Goal: Find specific page/section: Find specific page/section

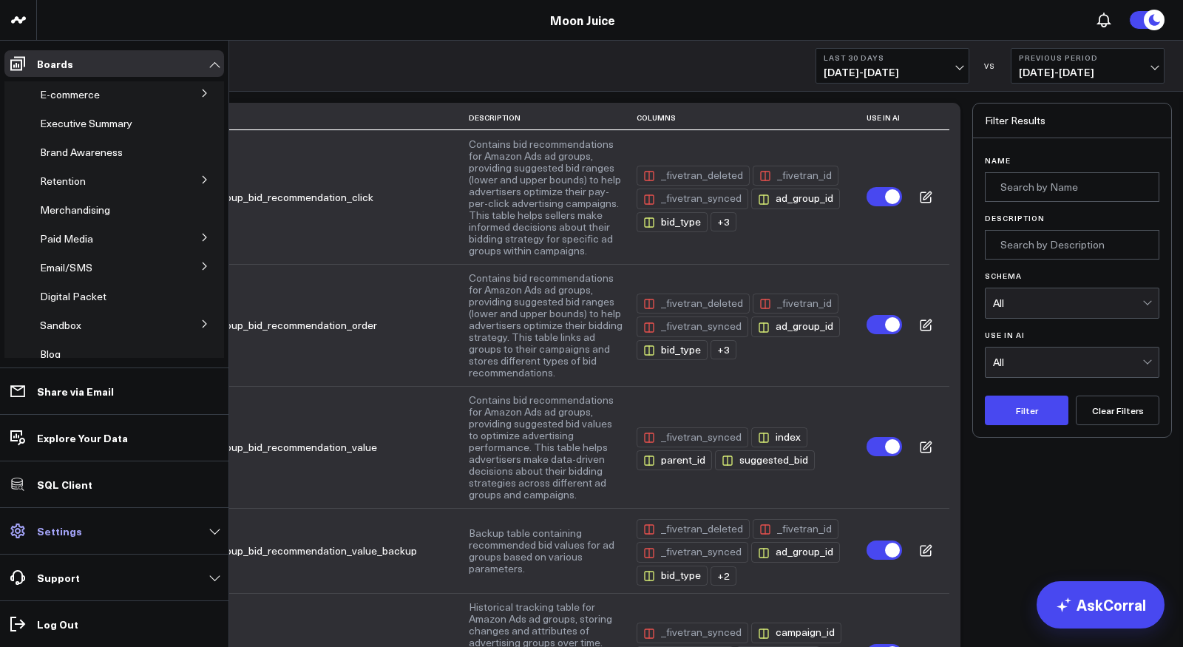
click at [81, 532] on link "Settings" at bounding box center [114, 530] width 220 height 27
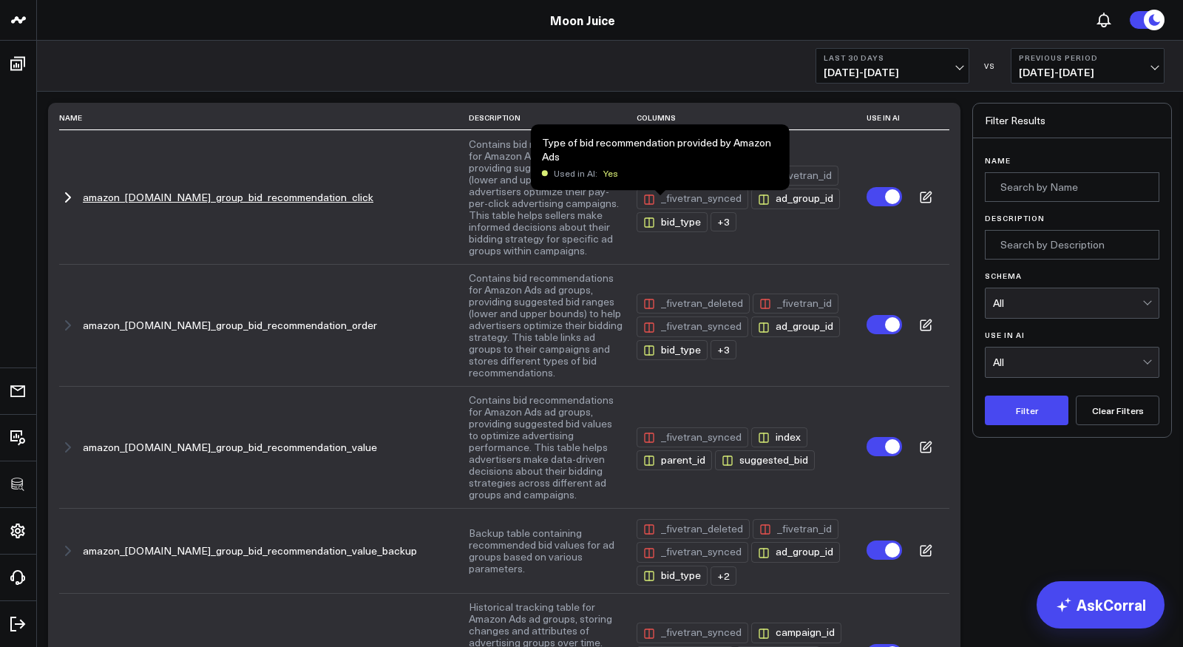
click at [672, 212] on div "bid_type" at bounding box center [671, 222] width 71 height 20
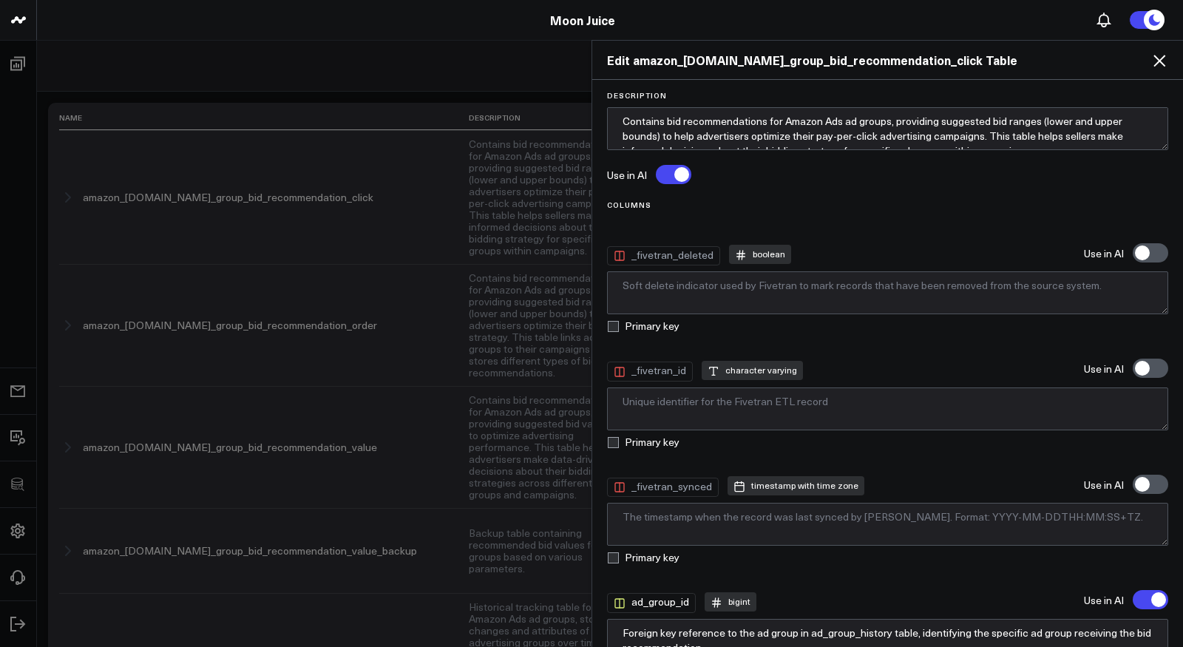
click at [1161, 55] on icon at bounding box center [1159, 61] width 18 height 18
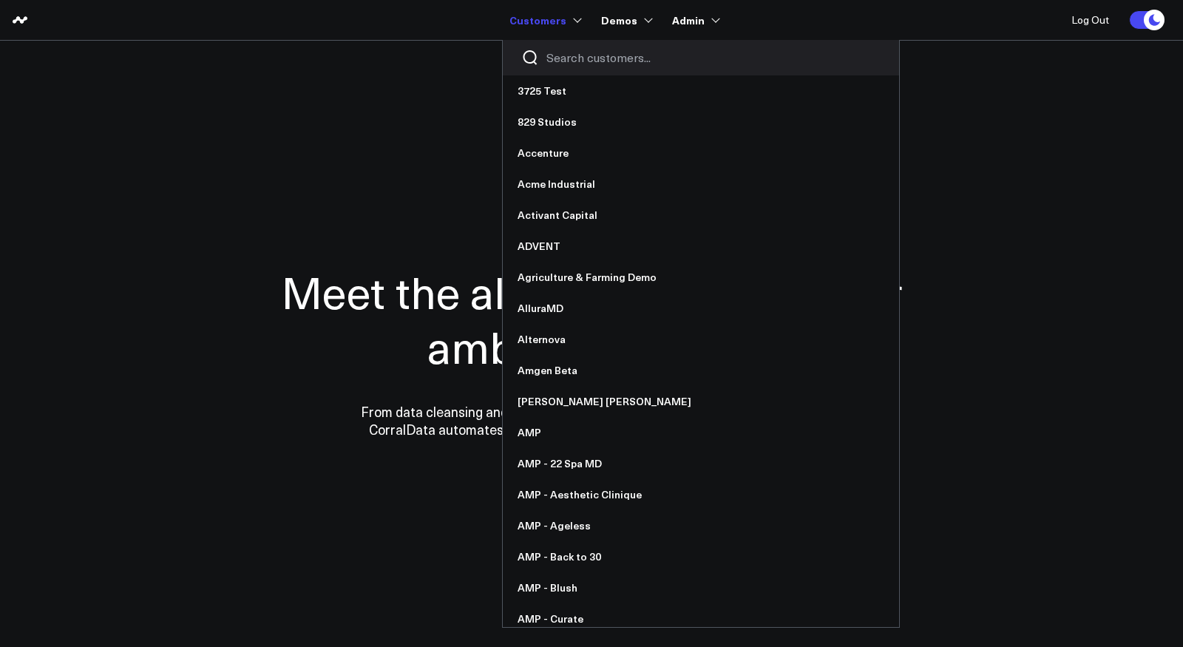
click at [593, 55] on input "Search customers input" at bounding box center [713, 58] width 334 height 16
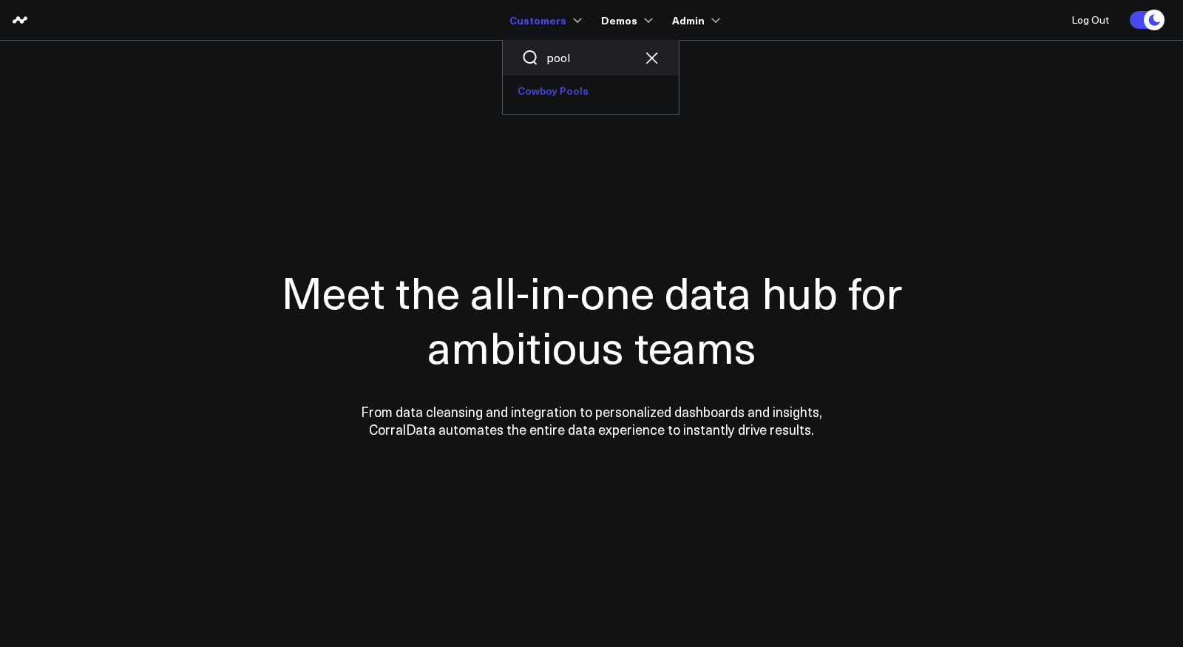
type input "pool"
click at [584, 96] on link "Cowboy Pools" at bounding box center [591, 90] width 176 height 31
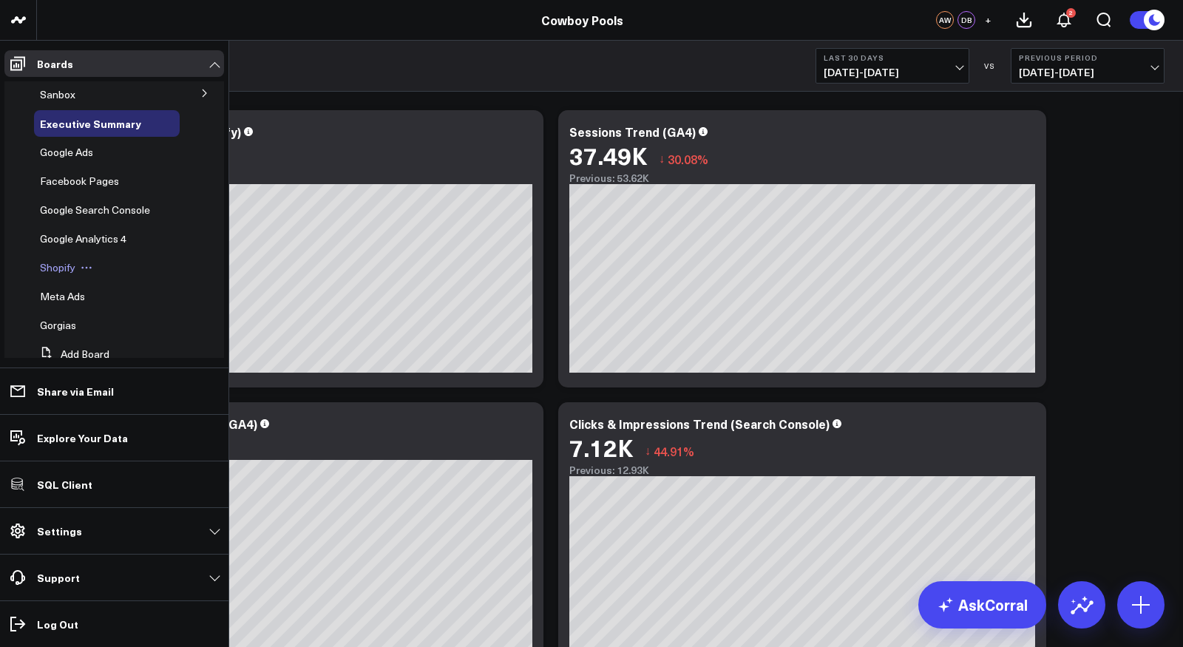
scroll to position [33, 0]
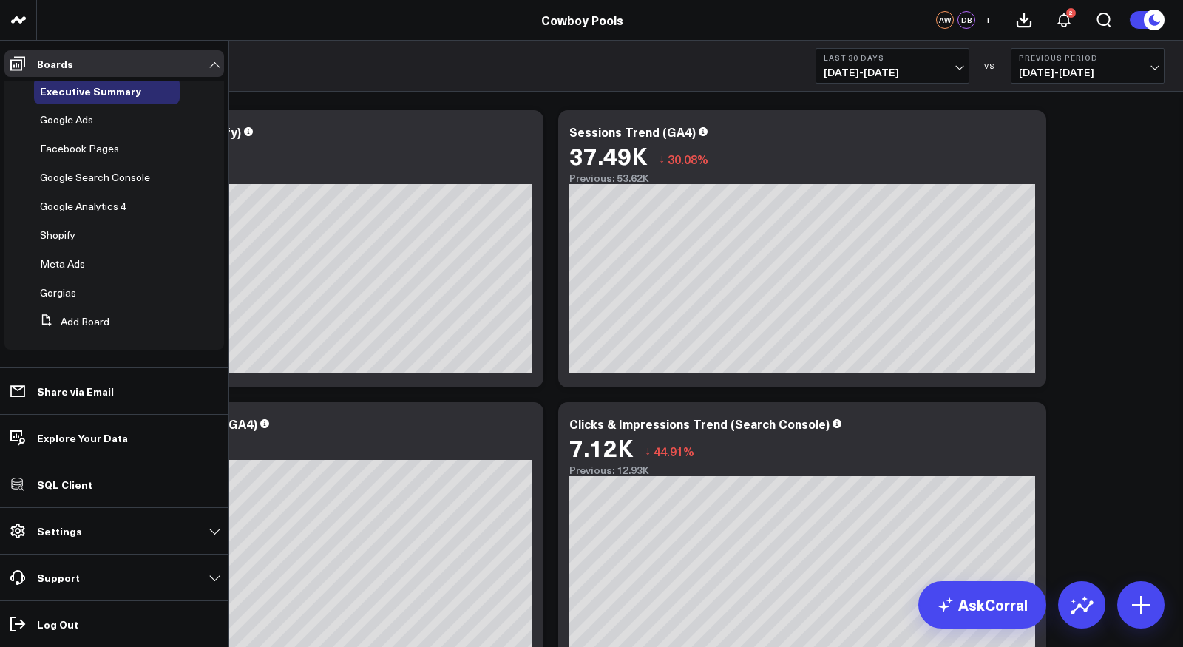
click at [64, 293] on span "Gorgias" at bounding box center [58, 292] width 36 height 14
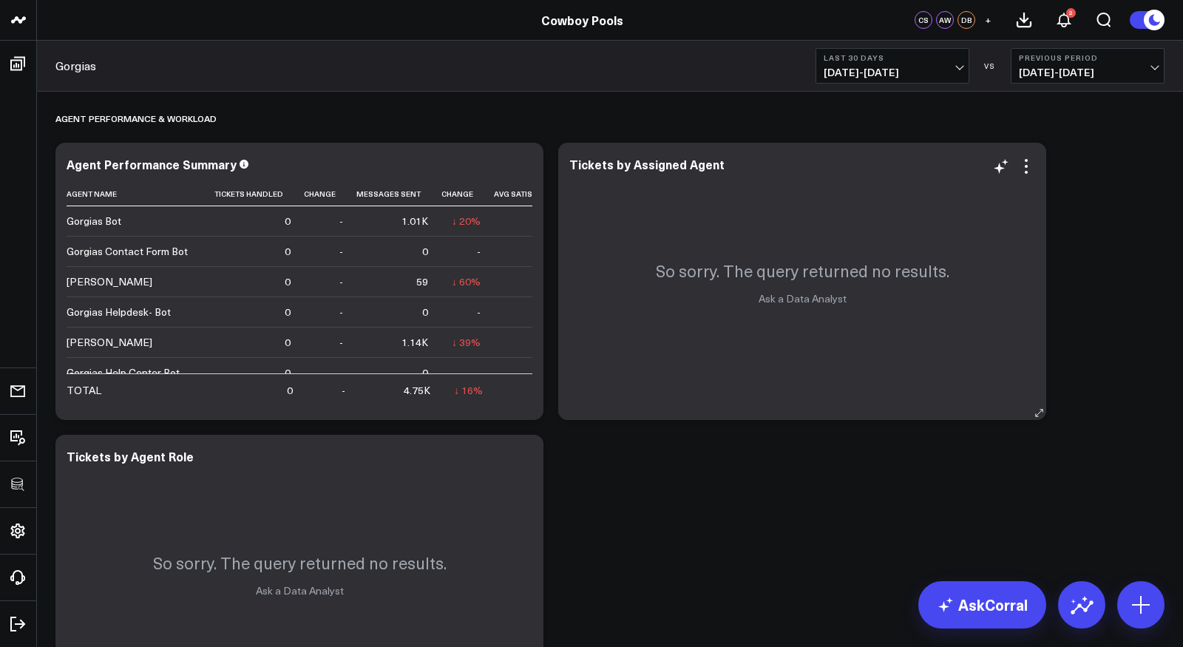
scroll to position [584, 0]
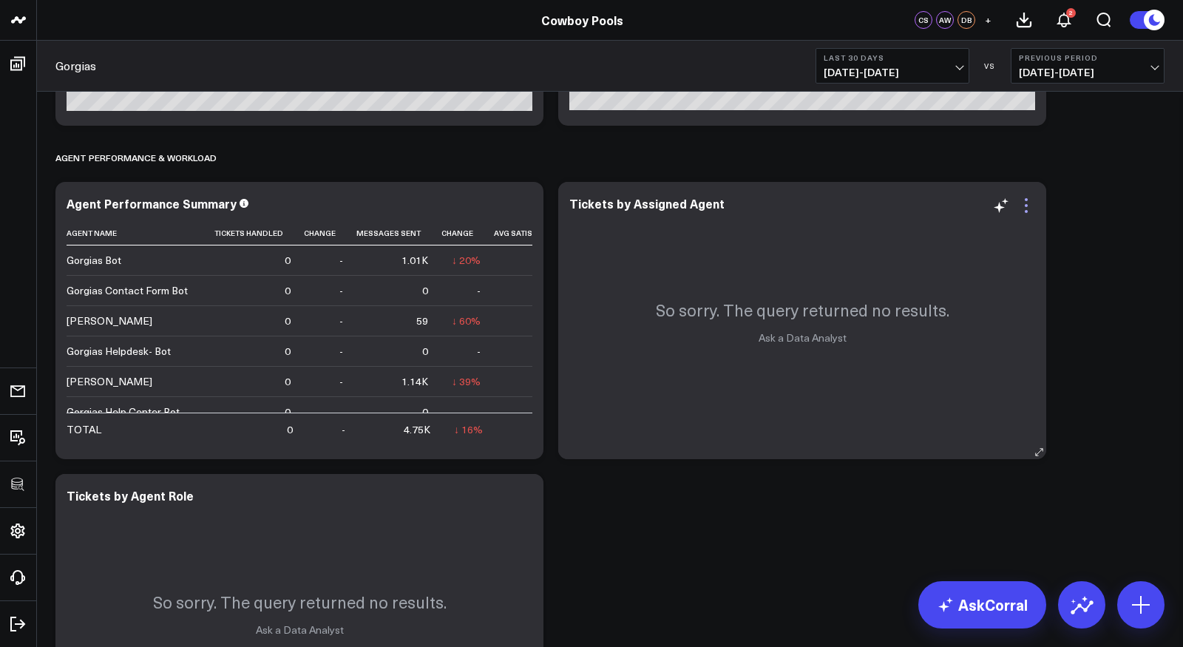
click at [1027, 211] on icon at bounding box center [1026, 211] width 3 height 3
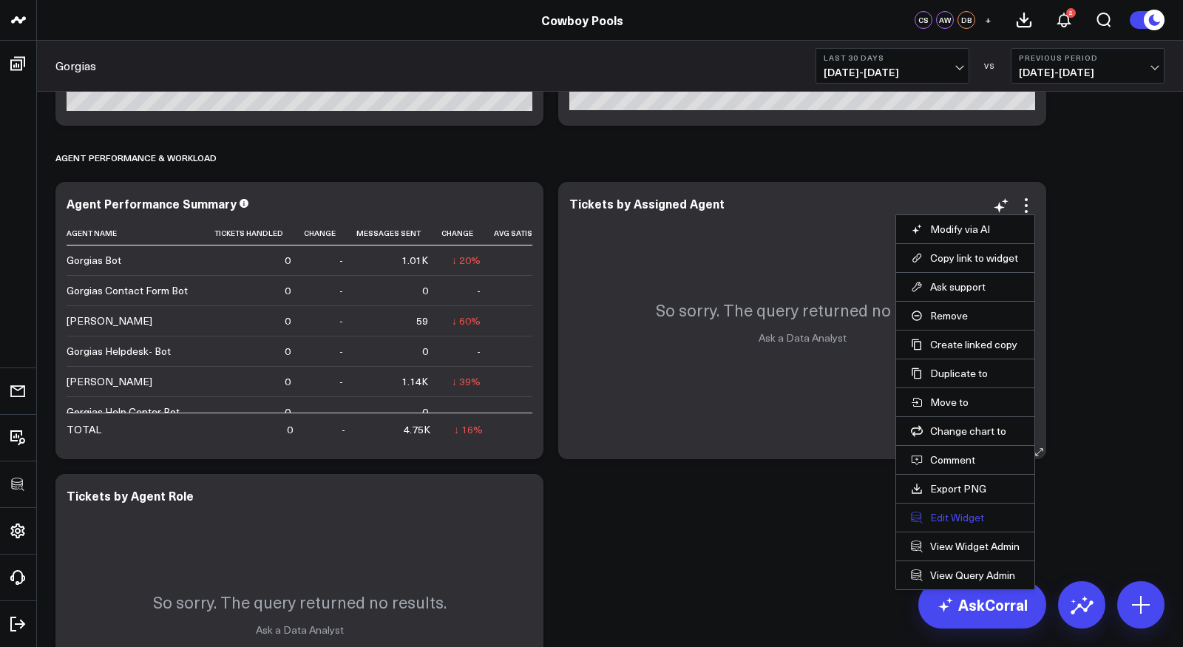
scroll to position [640, 0]
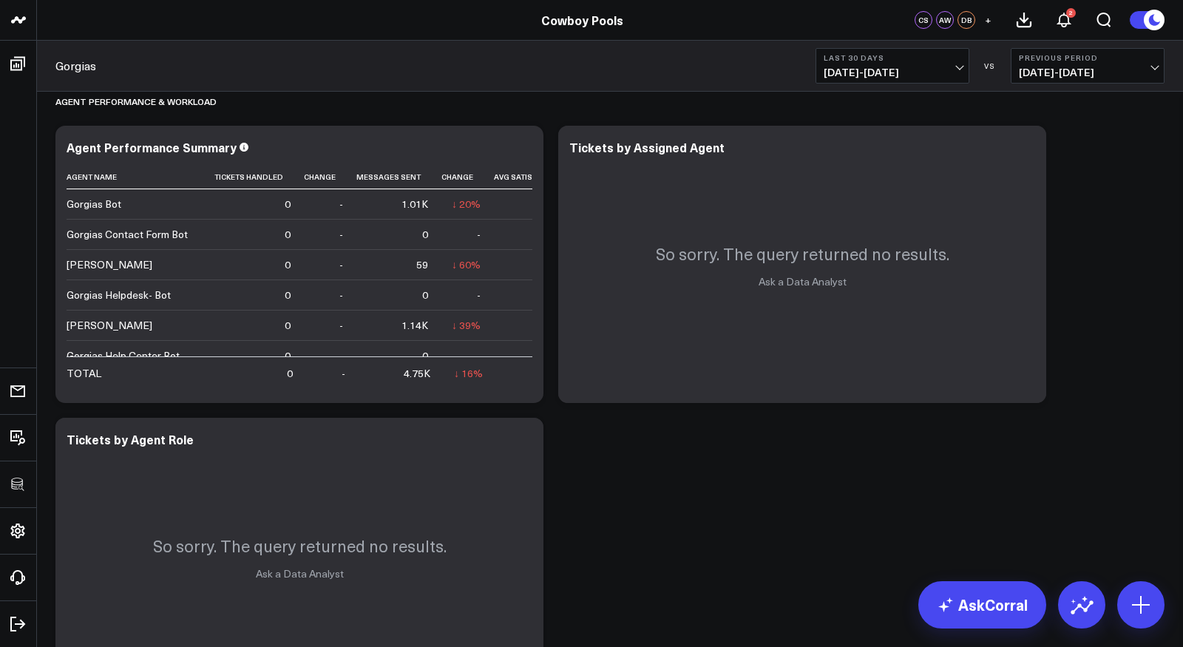
click at [0, 0] on button "Remove" at bounding box center [0, 0] width 0 height 0
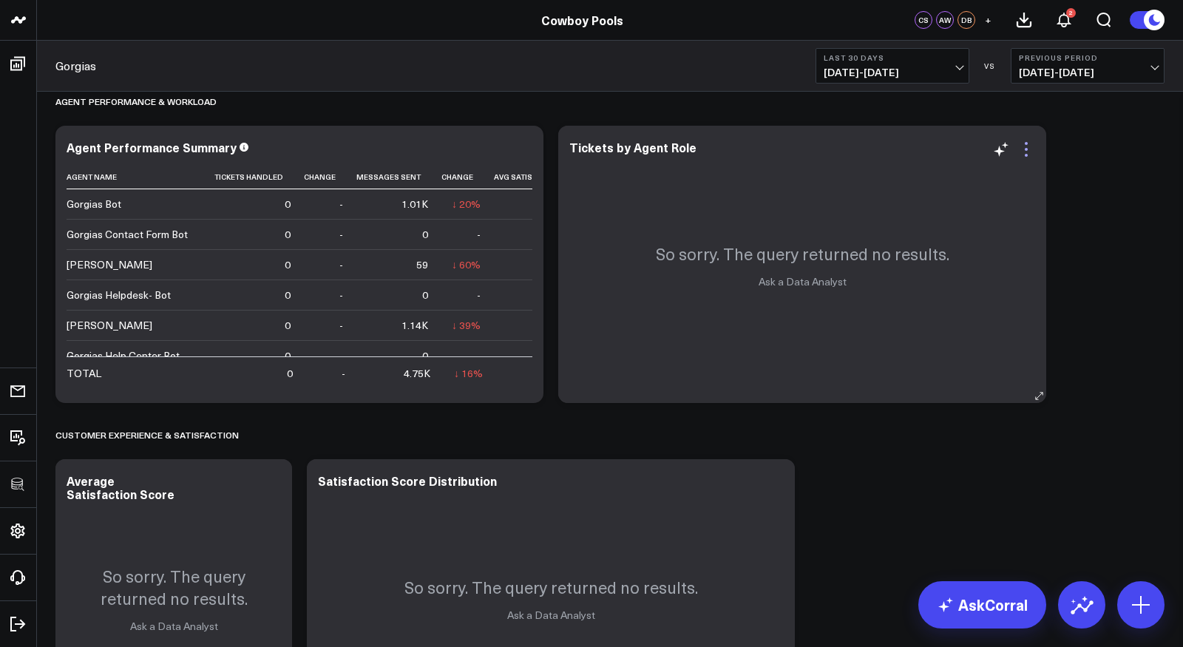
click at [1028, 145] on icon at bounding box center [1026, 149] width 18 height 18
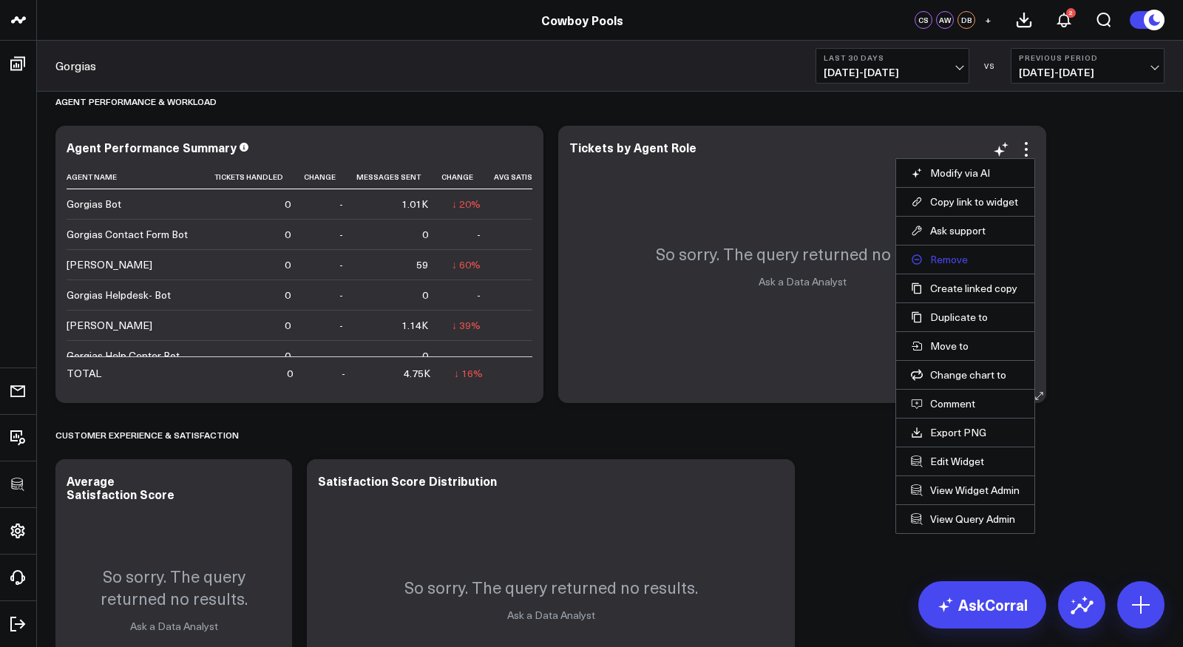
click at [957, 254] on button "Remove" at bounding box center [965, 259] width 109 height 13
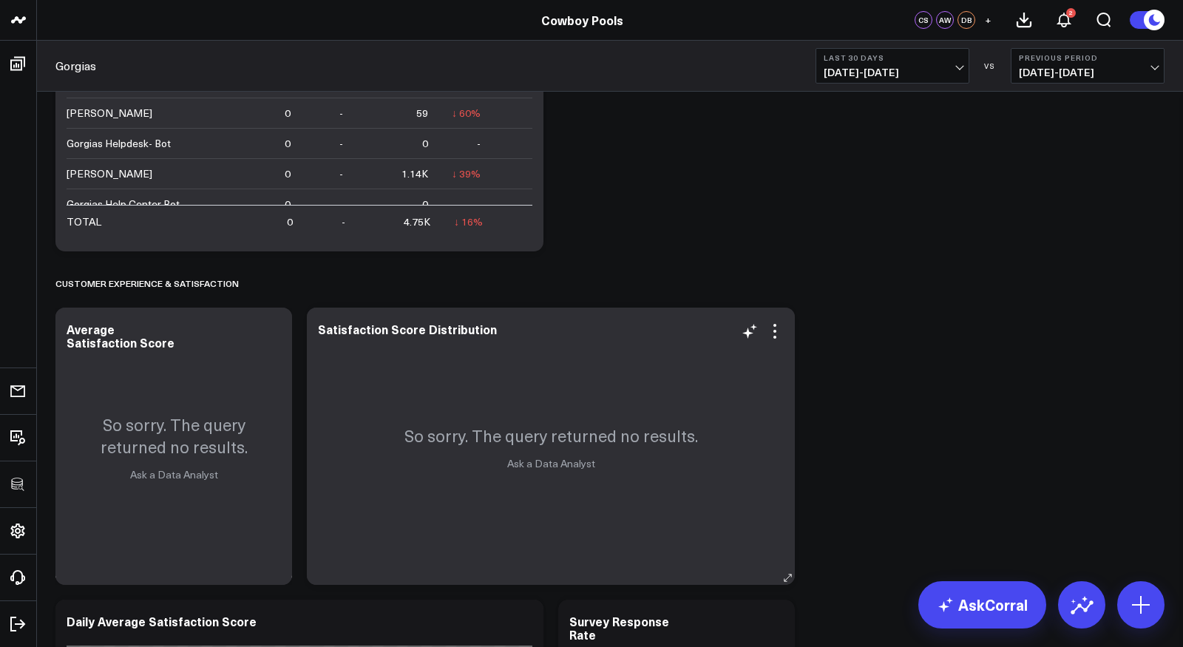
scroll to position [947, 0]
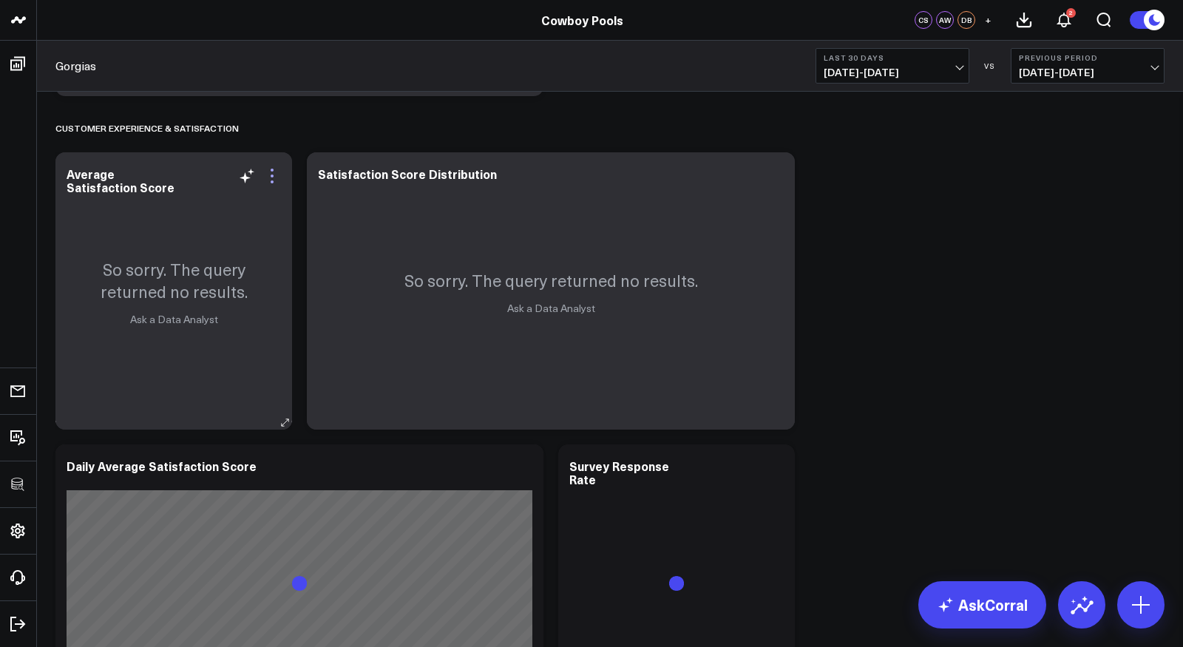
click at [272, 173] on icon at bounding box center [272, 176] width 18 height 18
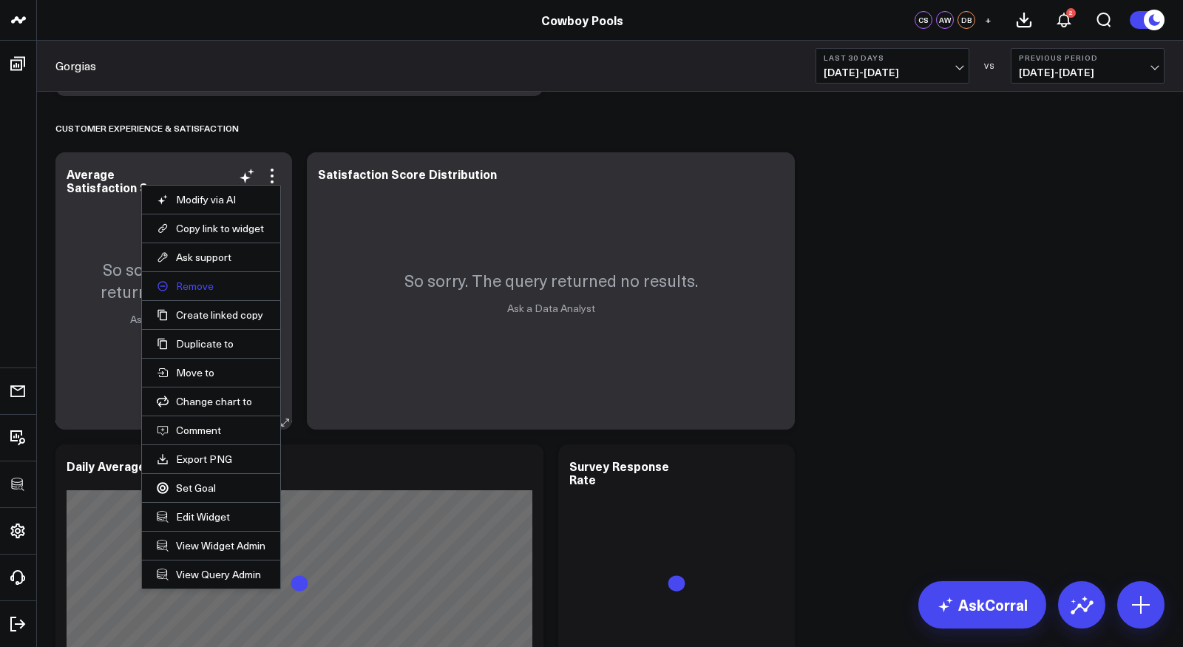
click at [201, 282] on button "Remove" at bounding box center [211, 285] width 109 height 13
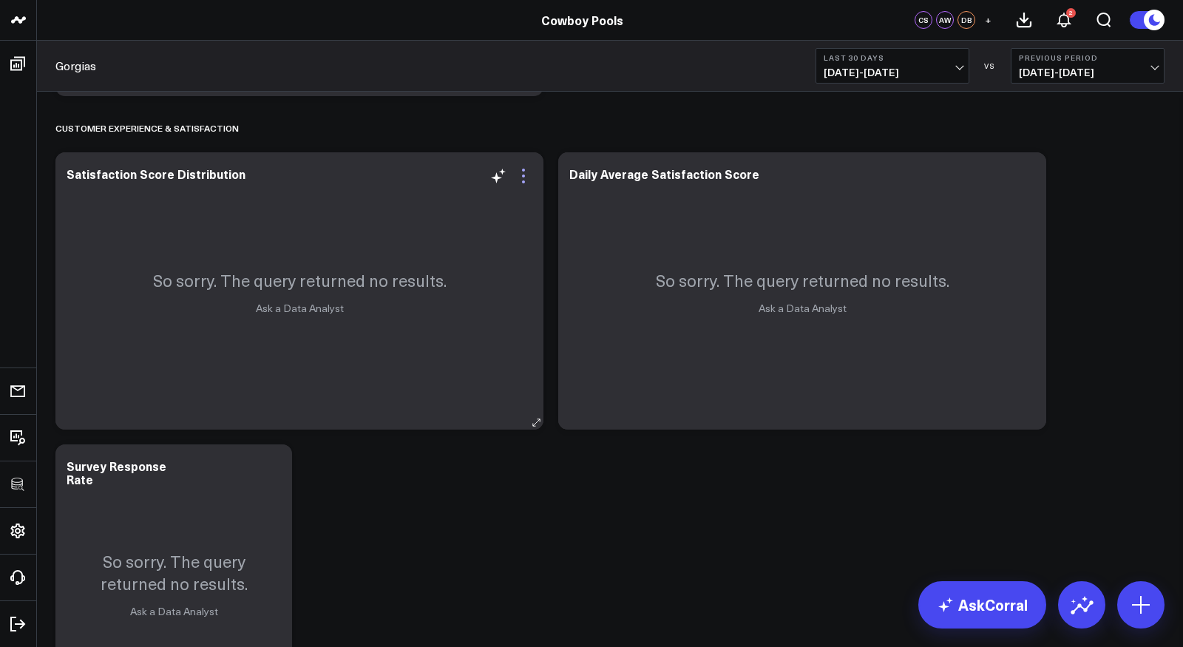
click at [525, 174] on icon at bounding box center [524, 176] width 18 height 18
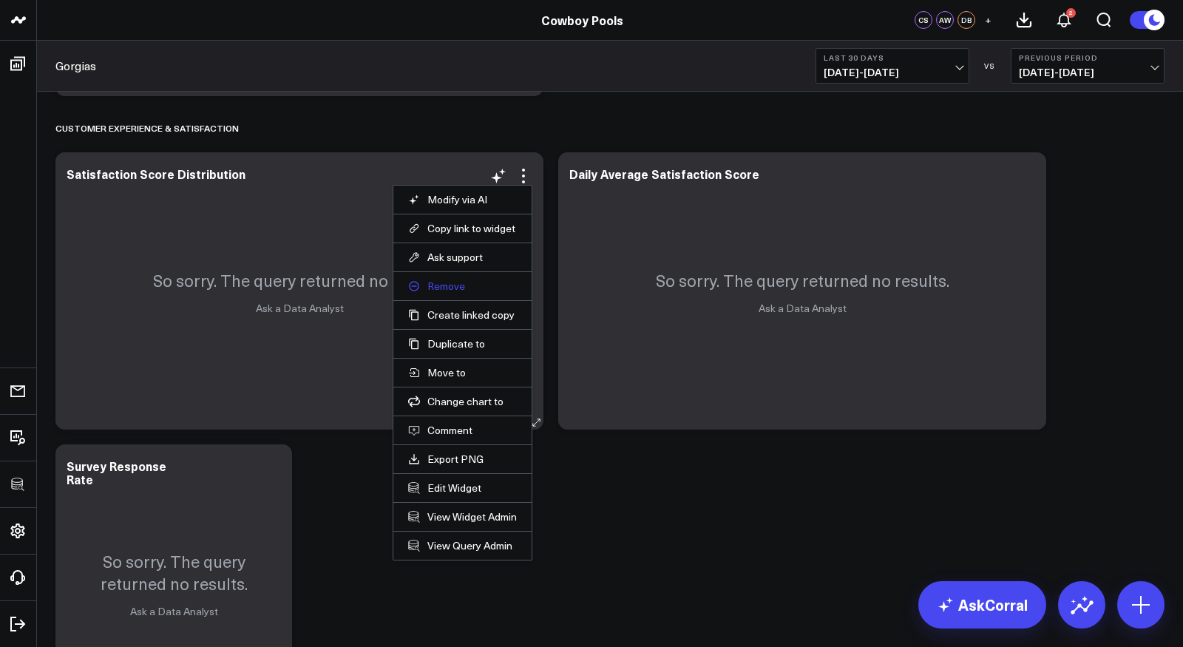
click at [444, 286] on button "Remove" at bounding box center [462, 285] width 109 height 13
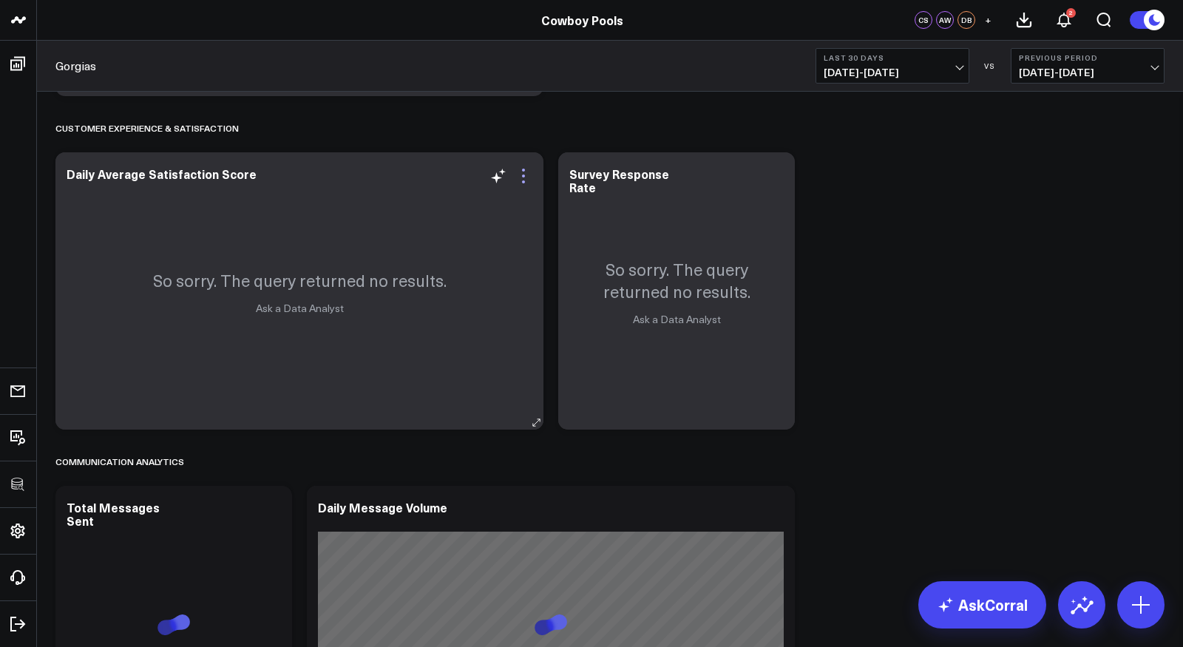
click at [526, 178] on icon at bounding box center [524, 176] width 18 height 18
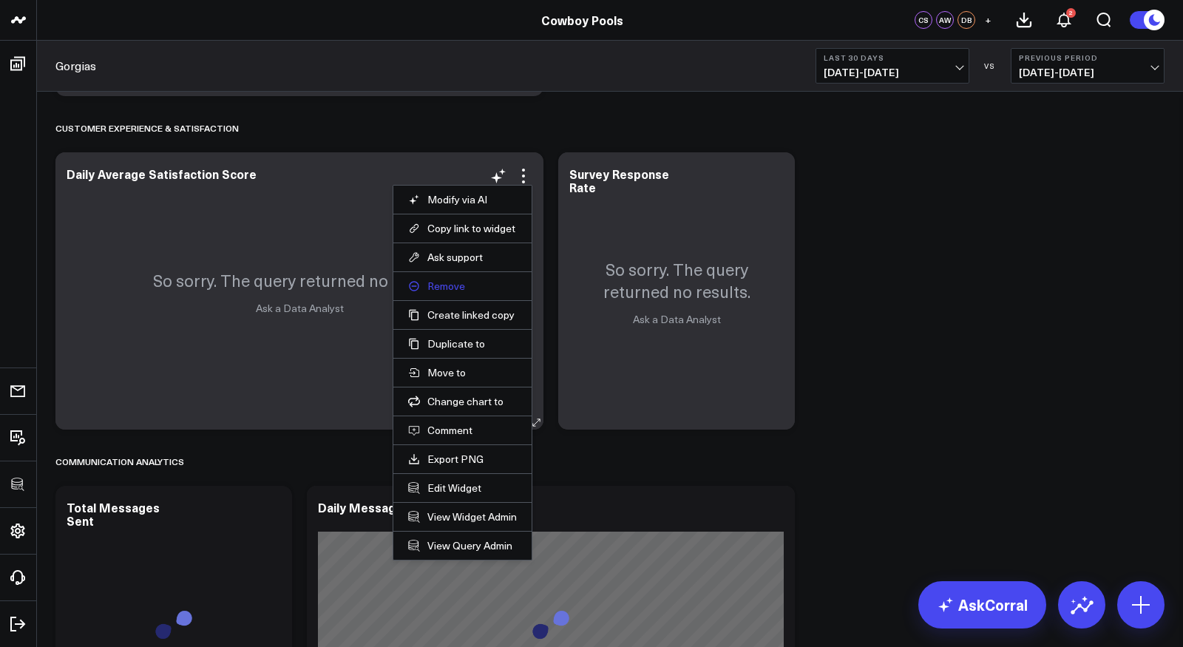
click at [461, 279] on button "Remove" at bounding box center [462, 285] width 109 height 13
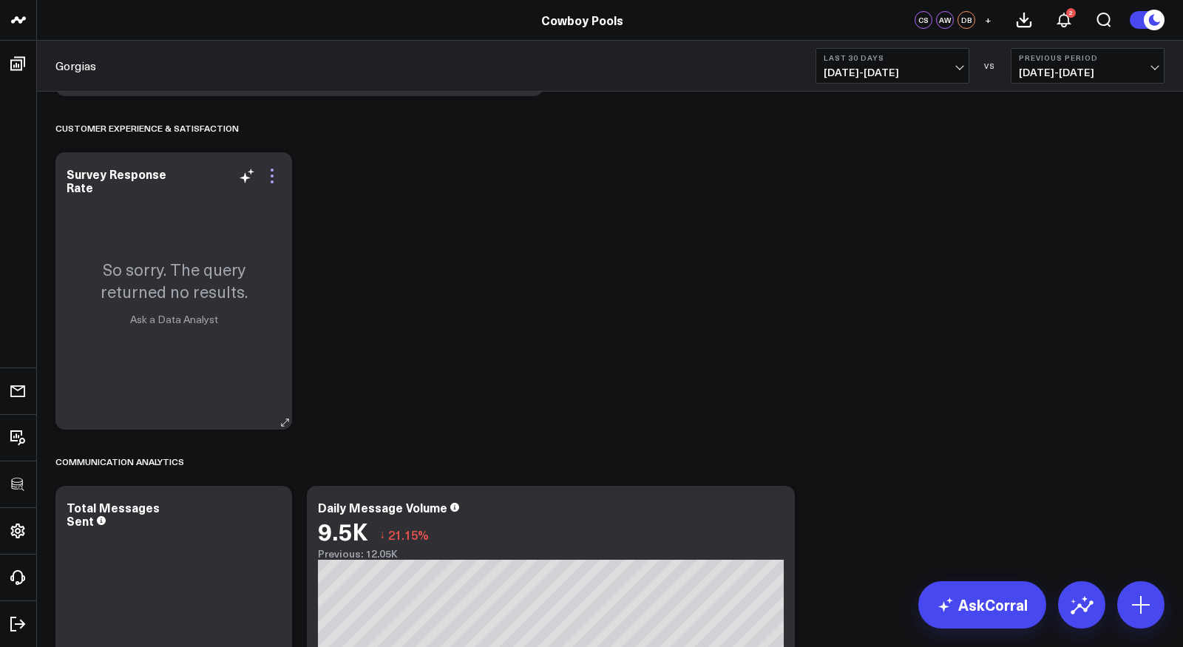
click at [270, 175] on icon at bounding box center [272, 176] width 18 height 18
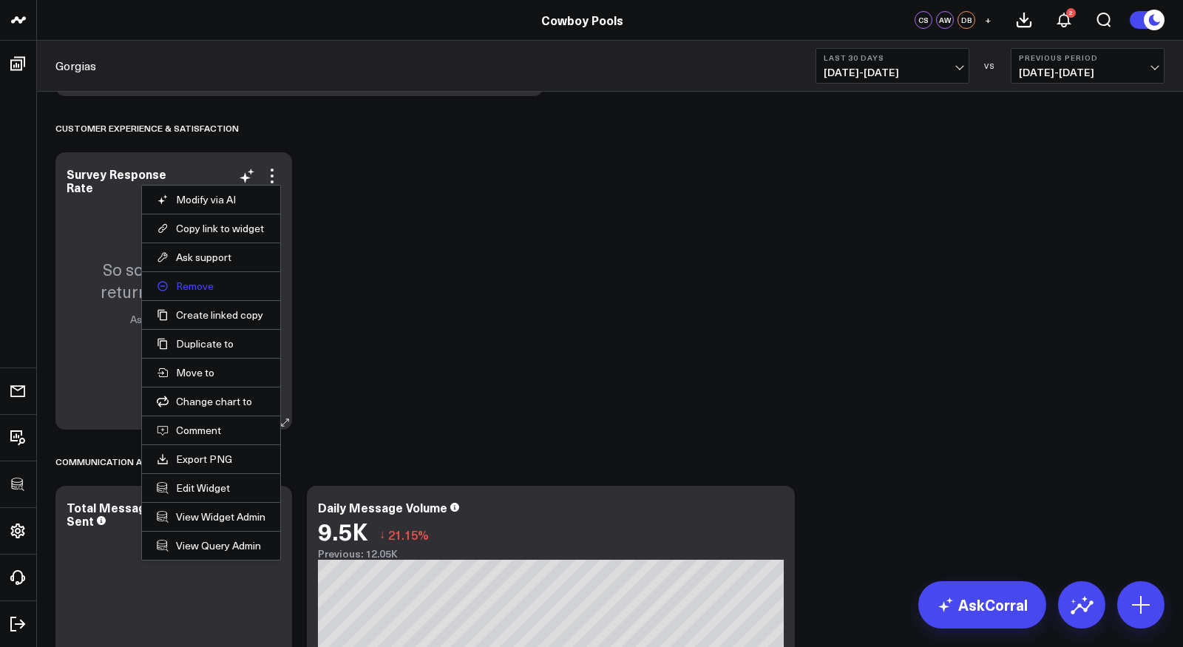
click at [203, 281] on button "Remove" at bounding box center [211, 285] width 109 height 13
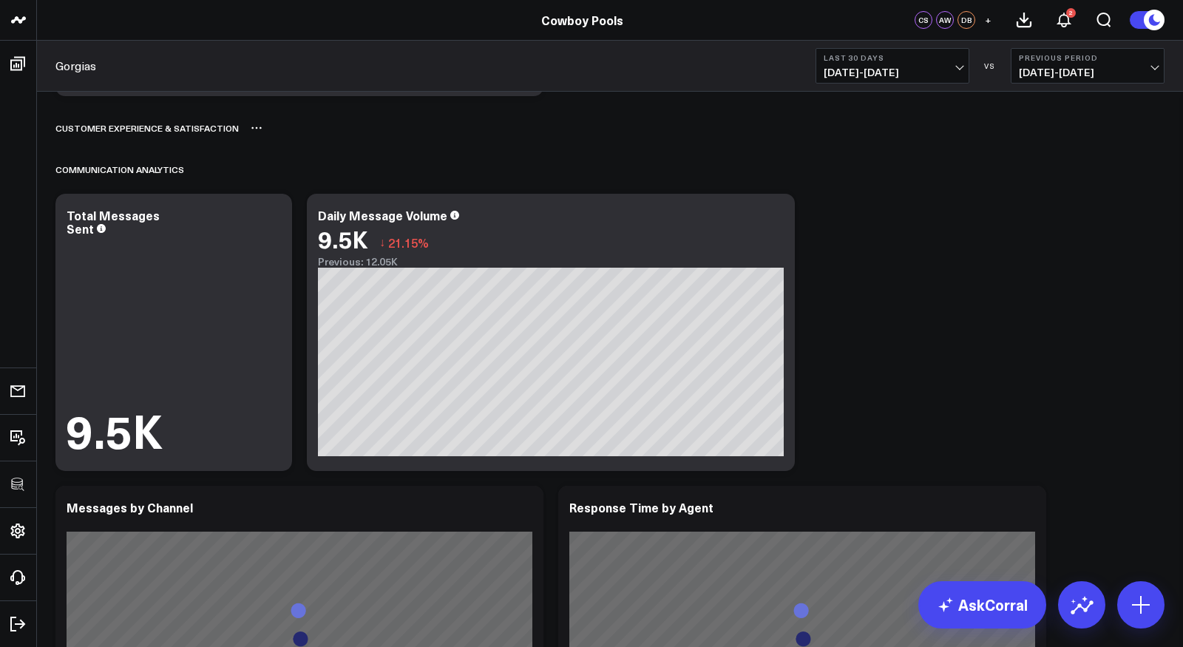
click at [255, 124] on icon at bounding box center [257, 128] width 12 height 12
click at [291, 175] on button "Delete" at bounding box center [295, 170] width 64 height 26
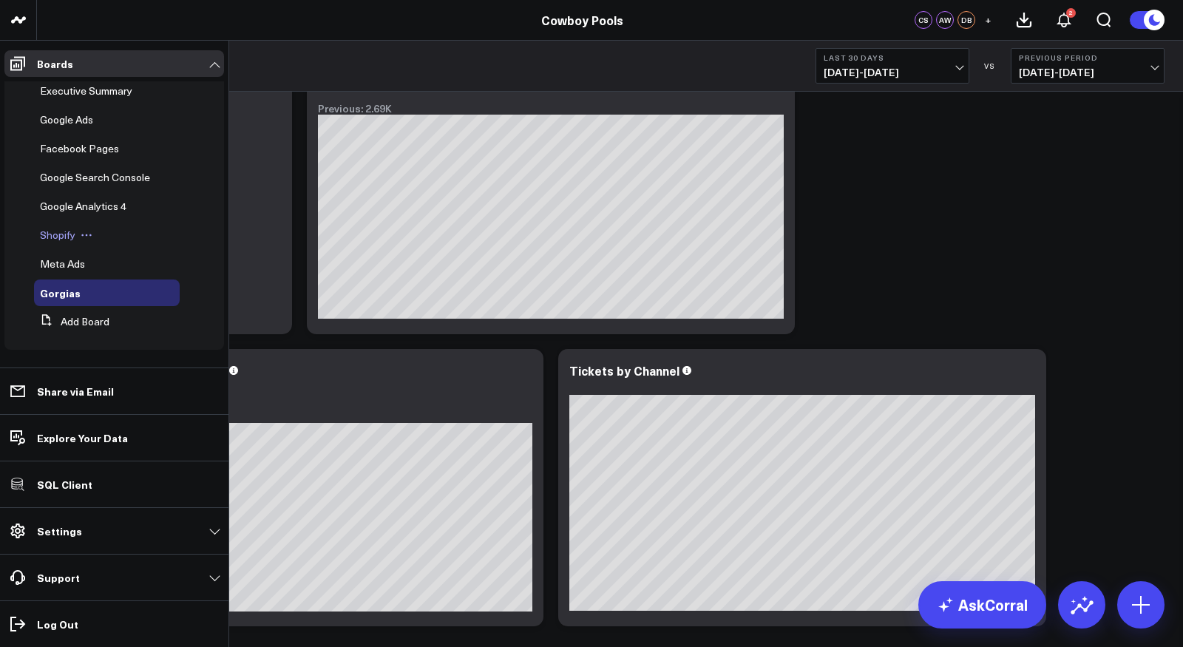
scroll to position [0, 0]
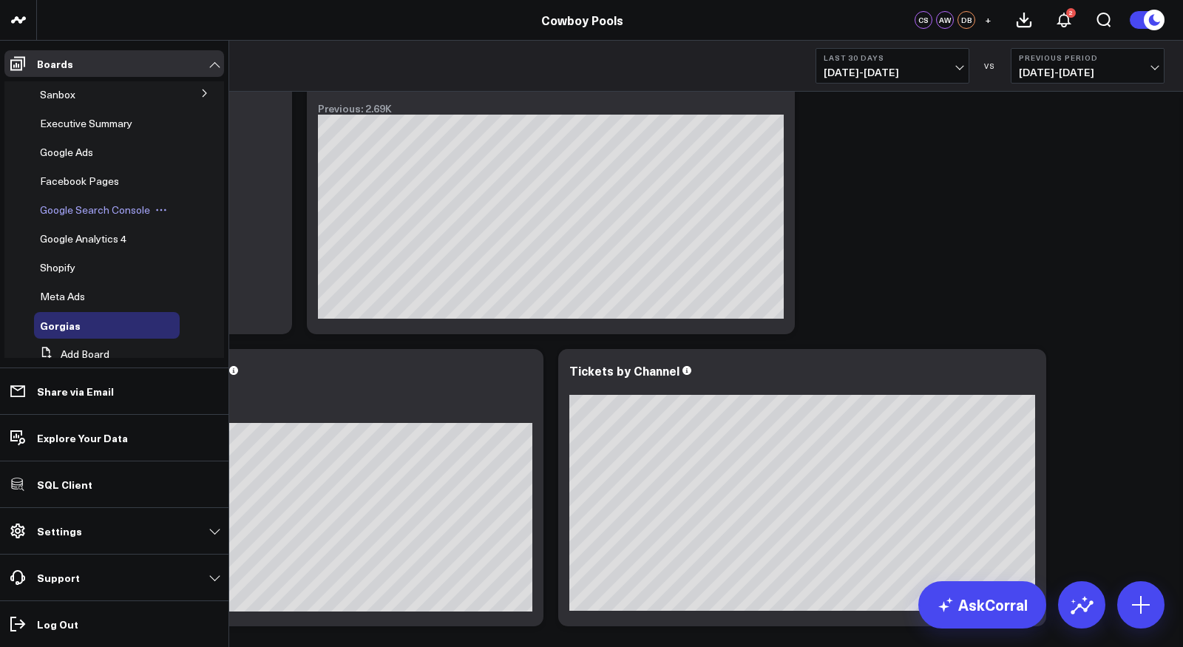
click at [106, 213] on span "Google Search Console" at bounding box center [95, 210] width 110 height 14
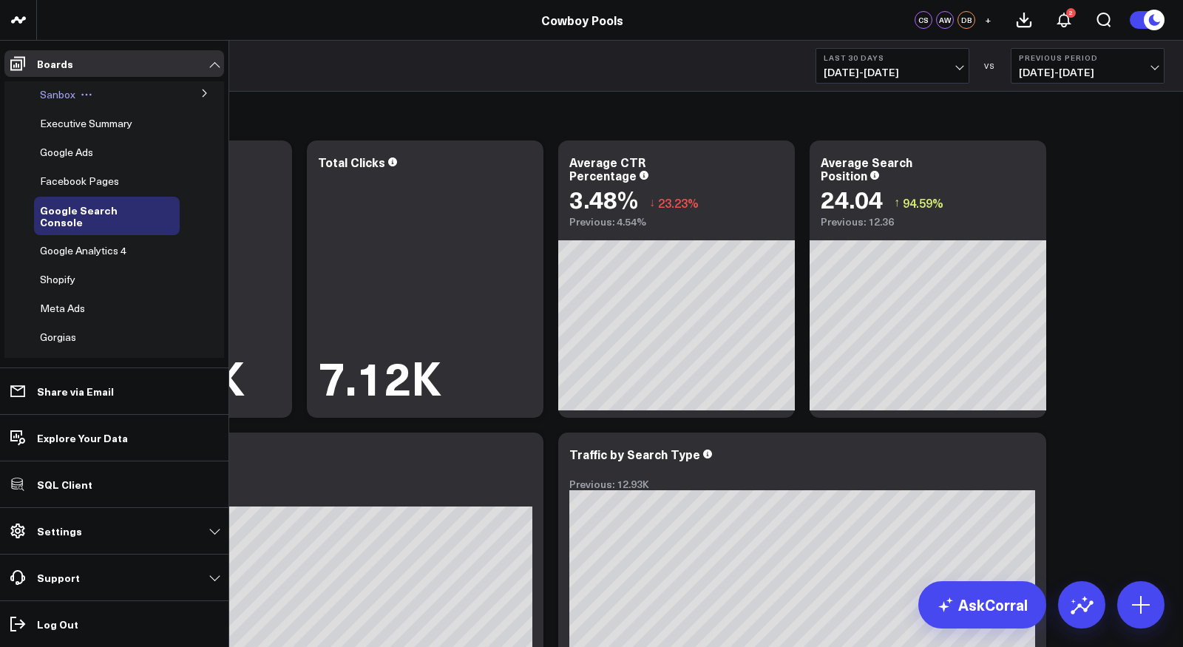
click at [64, 98] on span "Sanbox" at bounding box center [57, 94] width 35 height 14
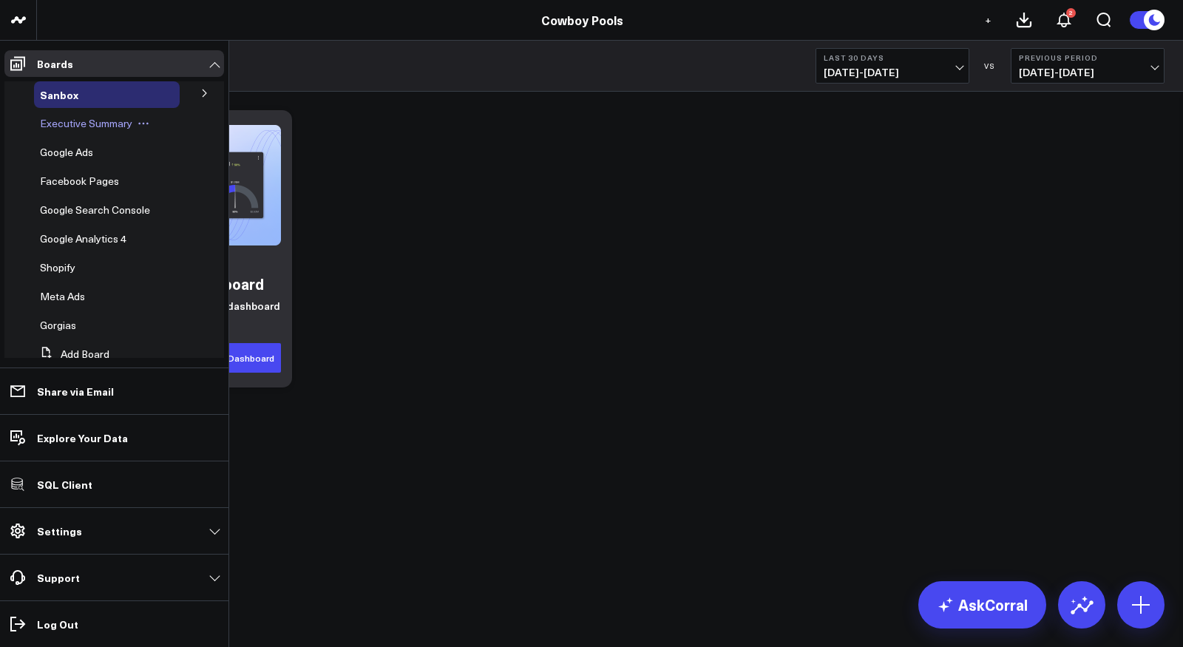
click at [86, 126] on span "Executive Summary" at bounding box center [86, 123] width 92 height 14
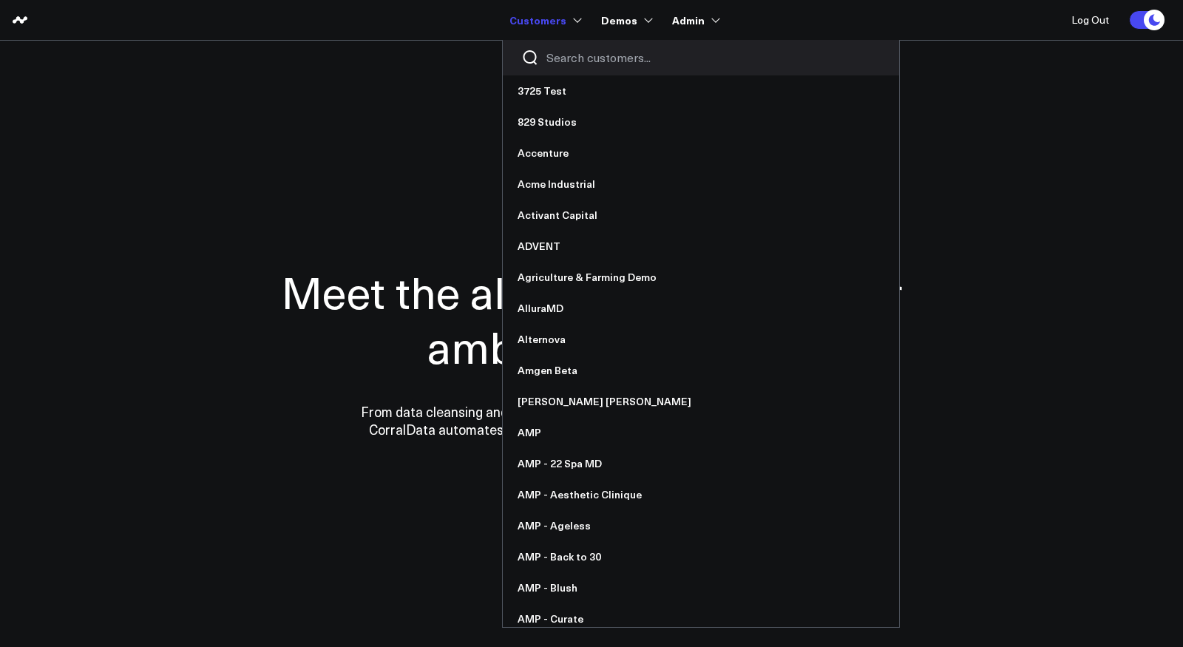
click at [591, 53] on input "Search customers input" at bounding box center [713, 58] width 334 height 16
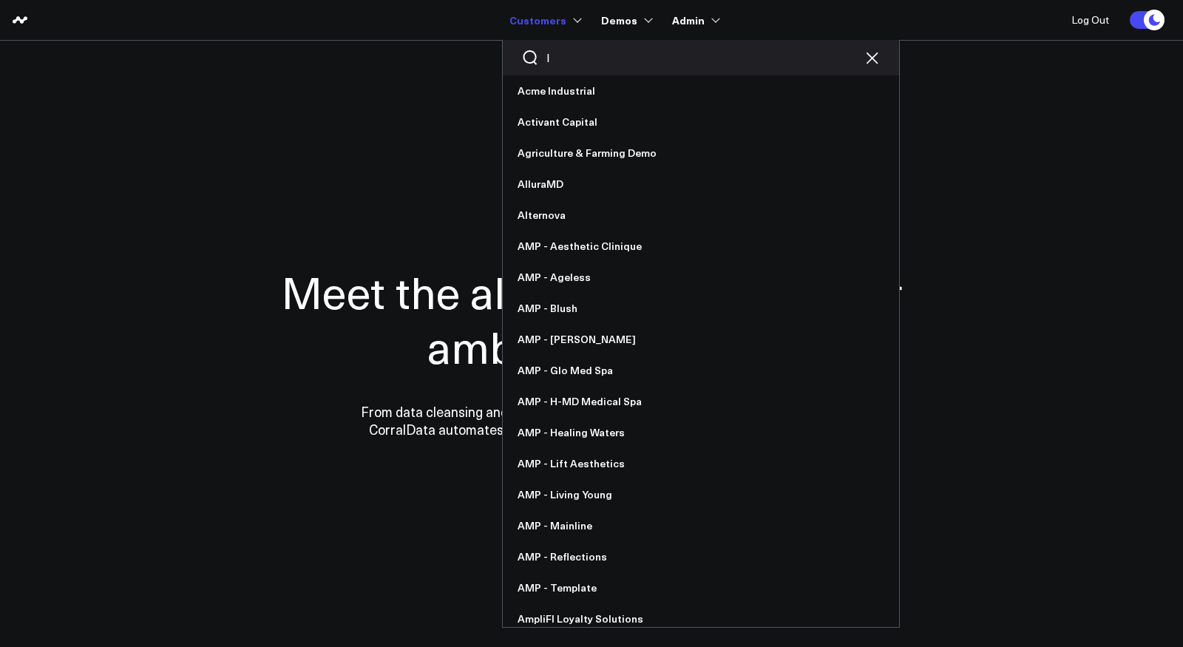
type input "lx"
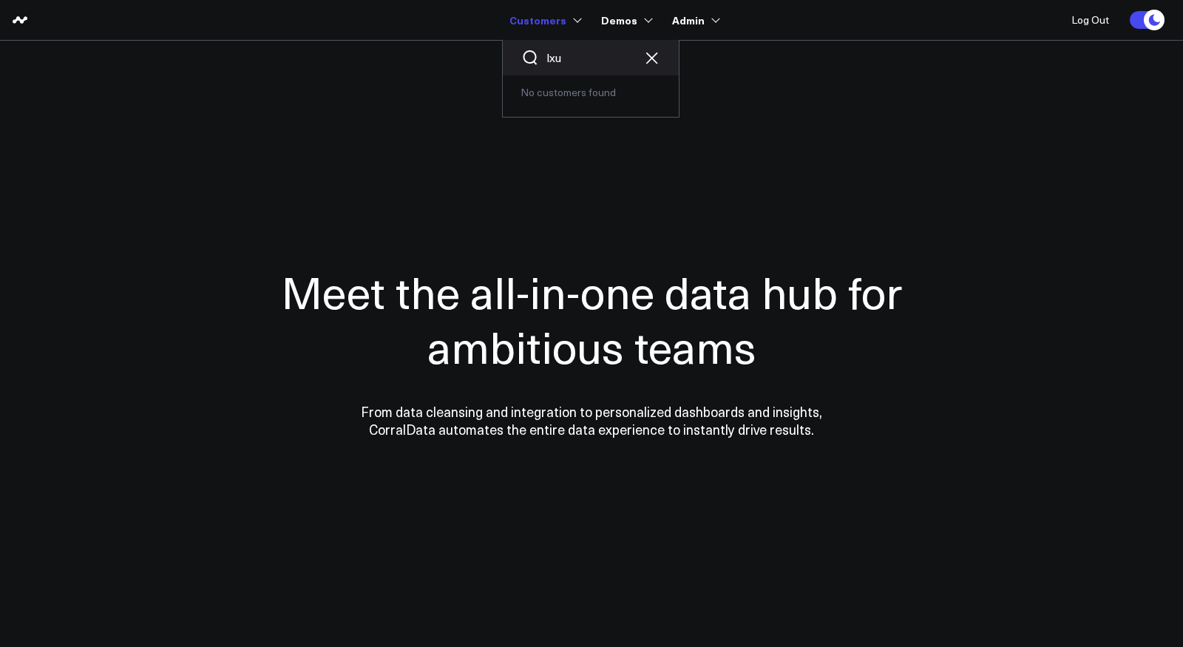
click at [568, 60] on input "lxu" at bounding box center [590, 58] width 89 height 16
drag, startPoint x: 573, startPoint y: 59, endPoint x: 537, endPoint y: 59, distance: 35.5
click at [537, 59] on div "lx" at bounding box center [591, 57] width 176 height 35
type input "luxe"
click at [566, 92] on link "The Luxe Room" at bounding box center [591, 90] width 176 height 31
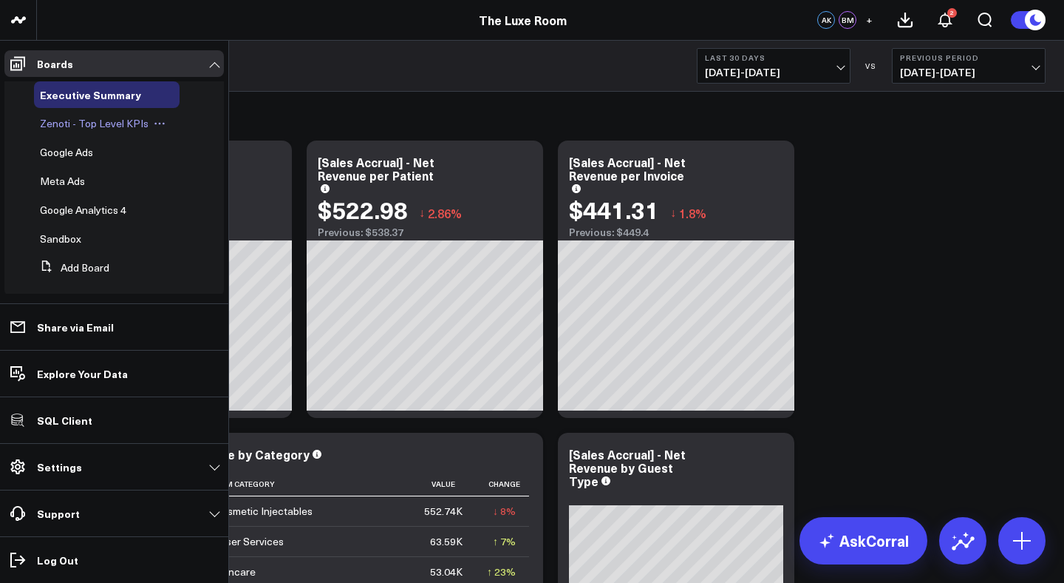
scroll to position [11, 0]
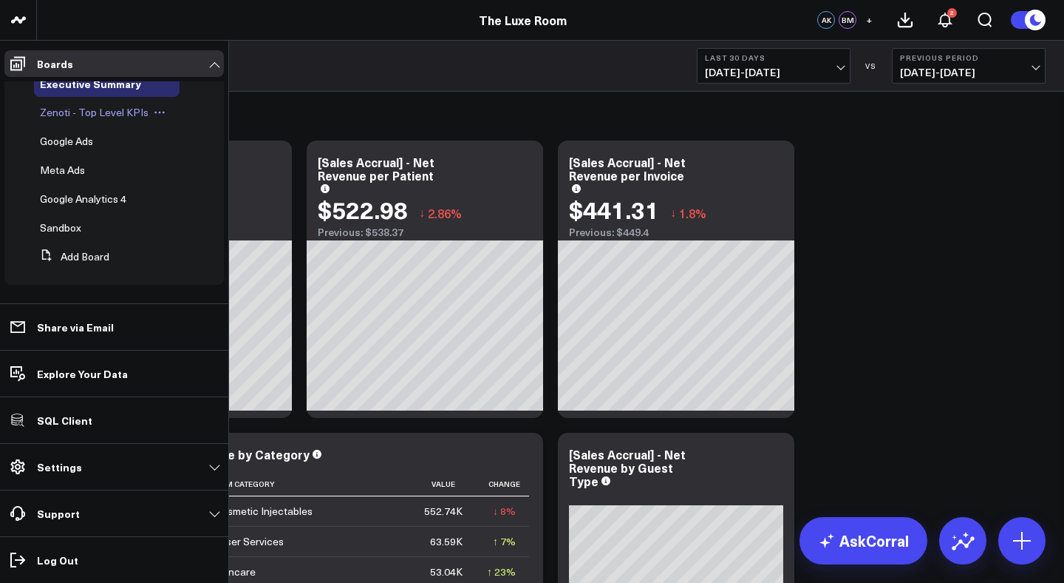
click at [70, 109] on span "Zenoti - Top Level KPIs" at bounding box center [94, 112] width 109 height 14
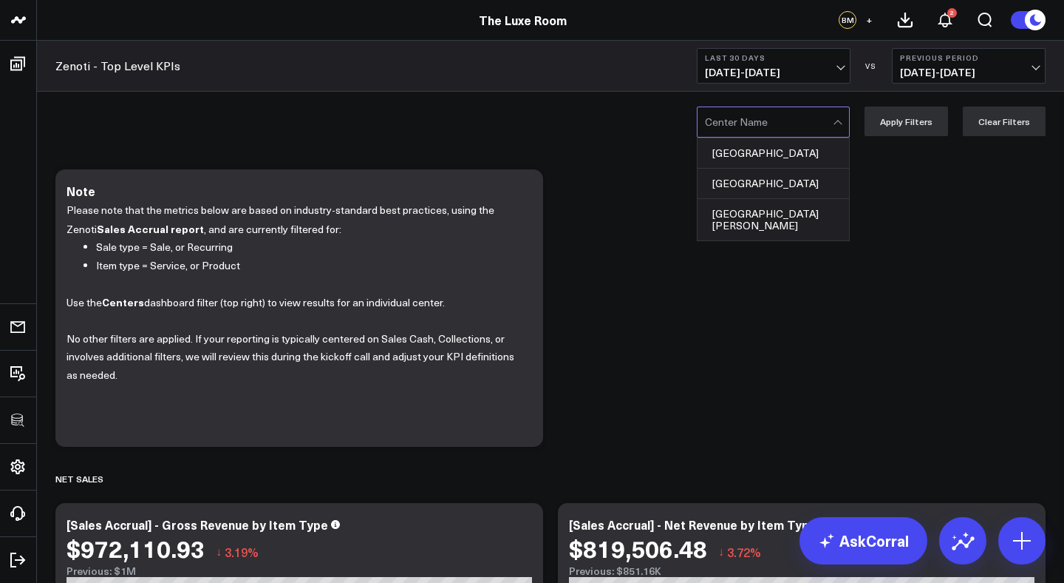
click at [768, 126] on div at bounding box center [769, 122] width 128 height 30
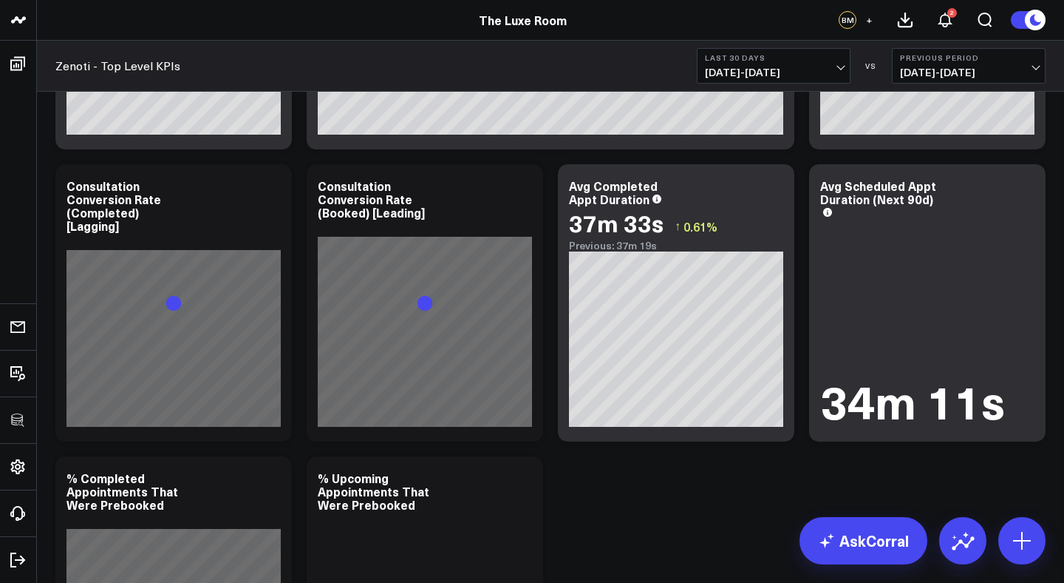
scroll to position [3930, 0]
